Goal: Transaction & Acquisition: Purchase product/service

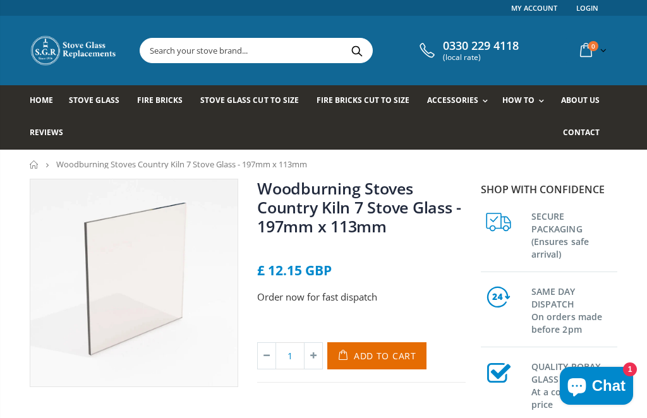
click at [244, 105] on span "Stove Glass Cut To Size" at bounding box center [249, 100] width 98 height 11
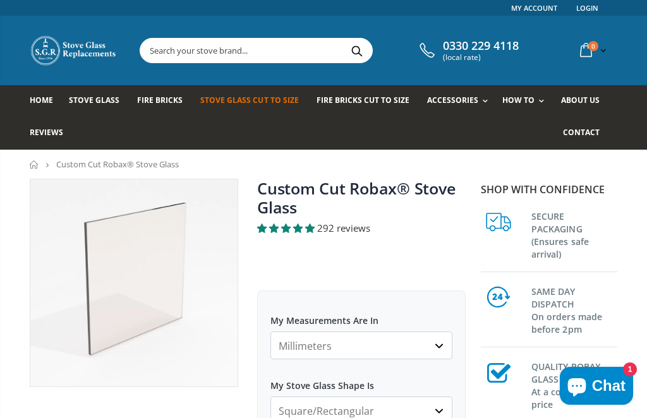
click at [438, 348] on select "Millimeters Centimeters Inches" at bounding box center [361, 346] width 182 height 28
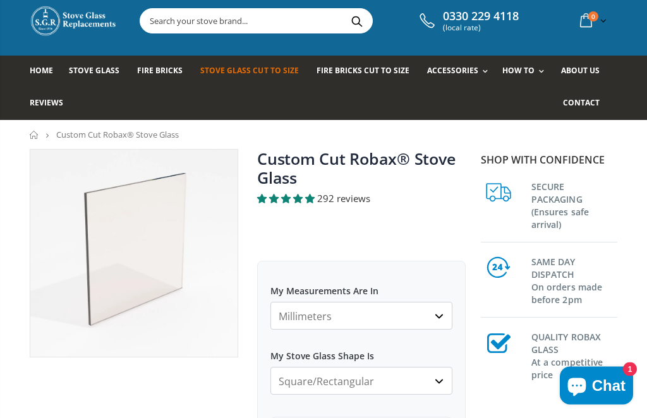
scroll to position [30, 0]
click at [436, 381] on select "Square/Rectangular Arched Half Arch Both Top Corners Cut Single Corner Cut Slop…" at bounding box center [361, 381] width 182 height 28
click at [440, 376] on select "Square/Rectangular Arched Half Arch Both Top Corners Cut Single Corner Cut Slop…" at bounding box center [361, 381] width 182 height 28
click at [435, 380] on select "Square/Rectangular Arched Half Arch Both Top Corners Cut Single Corner Cut Slop…" at bounding box center [361, 381] width 182 height 28
select select "square-rectangular"
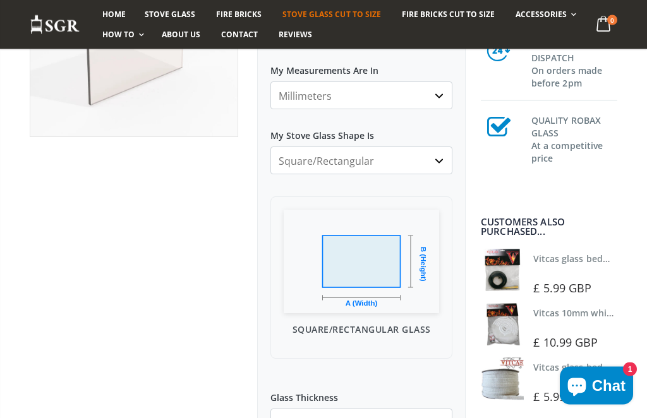
scroll to position [251, 0]
click at [365, 302] on img at bounding box center [361, 261] width 155 height 104
click at [345, 164] on select "Square/Rectangular Arched Half Arch Both Top Corners Cut Single Corner Cut Slop…" at bounding box center [361, 160] width 182 height 28
click at [373, 265] on img at bounding box center [361, 261] width 155 height 104
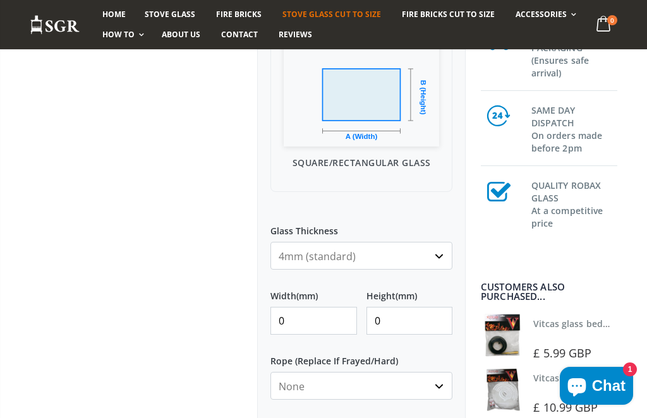
scroll to position [419, 0]
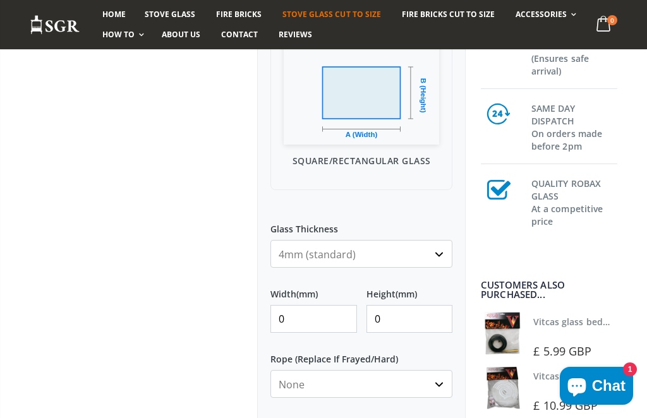
click at [285, 316] on input "0" at bounding box center [313, 319] width 87 height 28
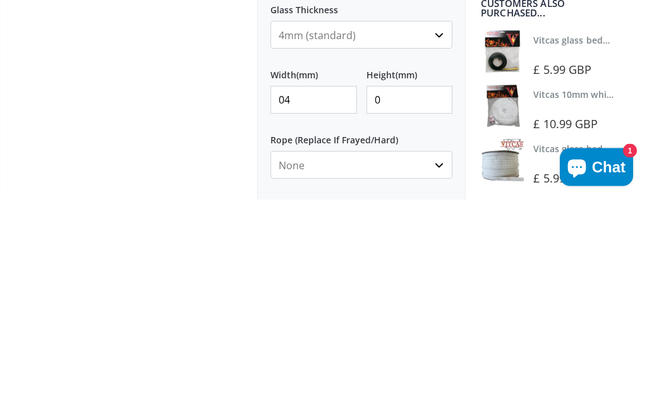
type input "0"
type input "480"
click at [394, 305] on input "0" at bounding box center [409, 319] width 87 height 28
type input "0"
type input "365"
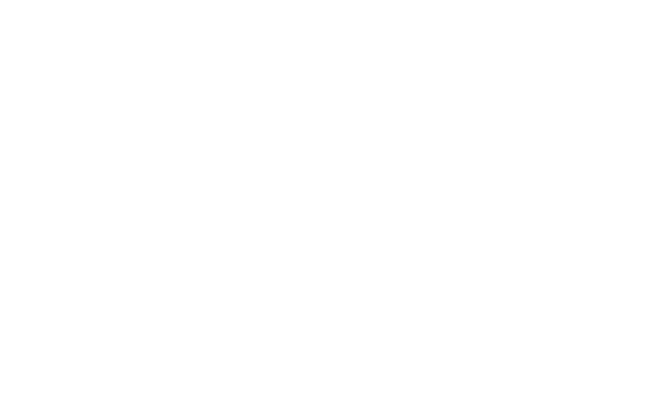
scroll to position [28, 0]
